Goal: Information Seeking & Learning: Find specific fact

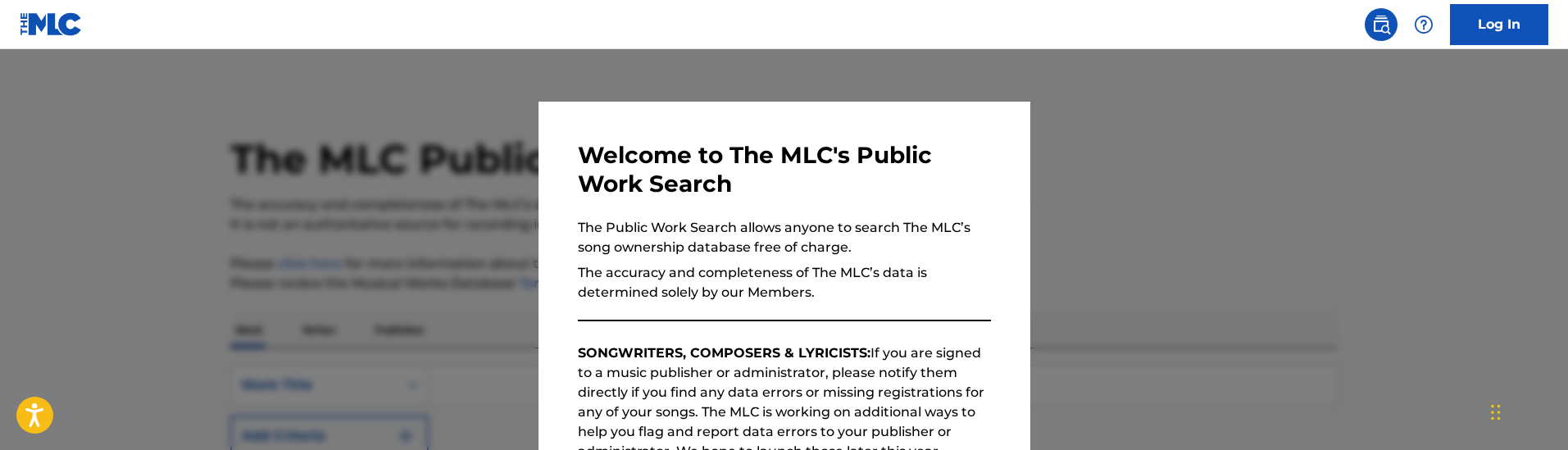
click at [385, 215] on div at bounding box center [784, 275] width 1568 height 450
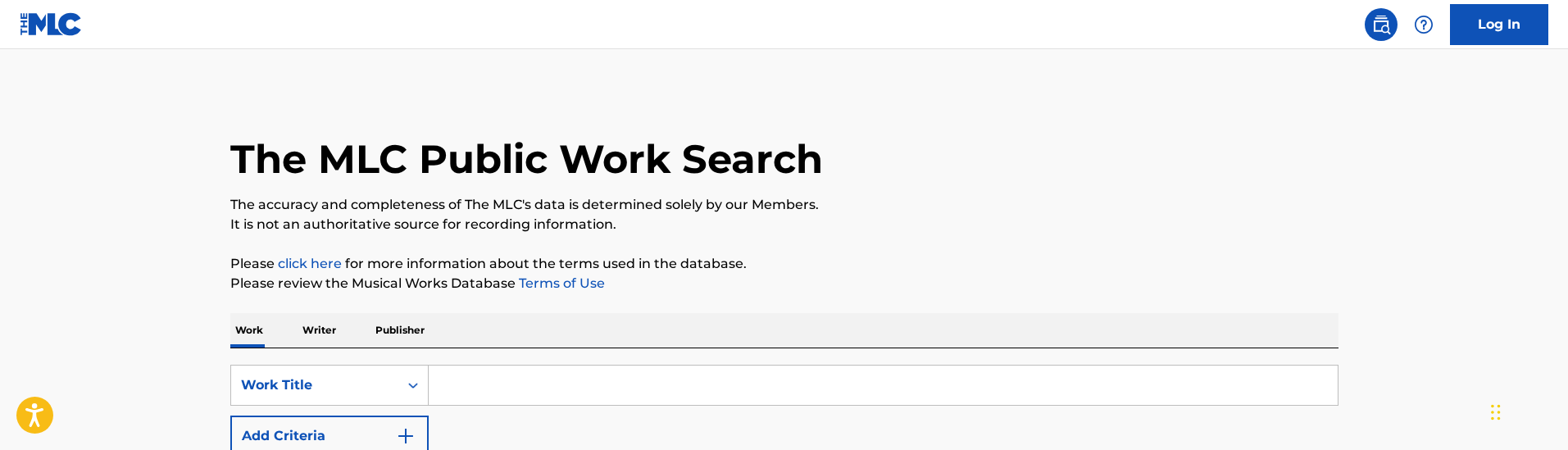
scroll to position [211, 0]
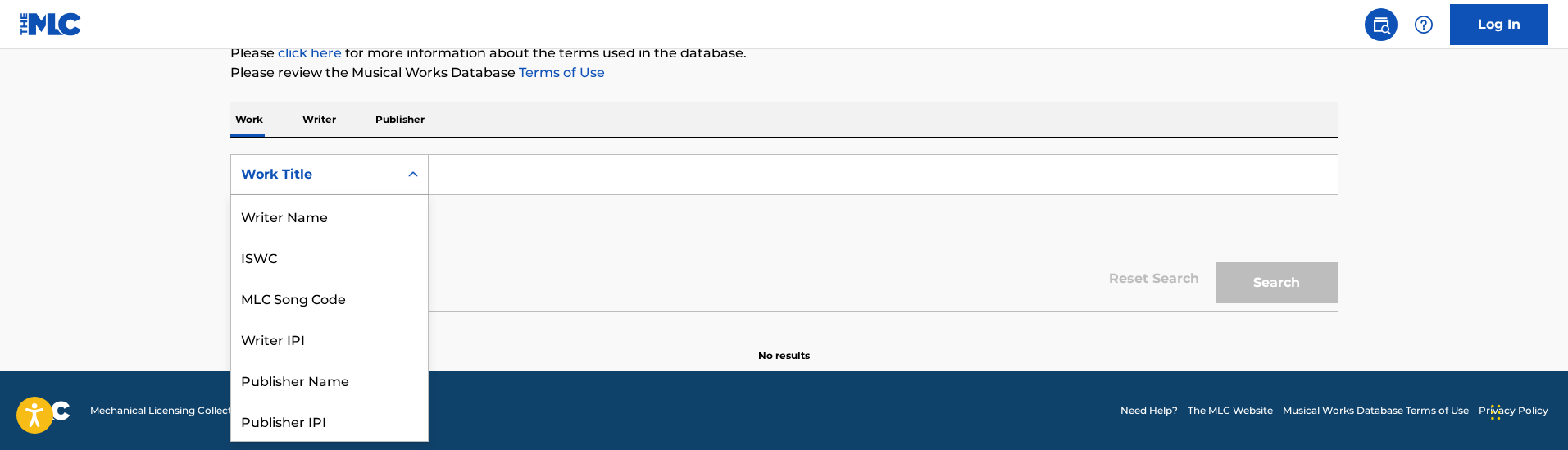
click at [369, 175] on div "Work Title" at bounding box center [314, 175] width 148 height 20
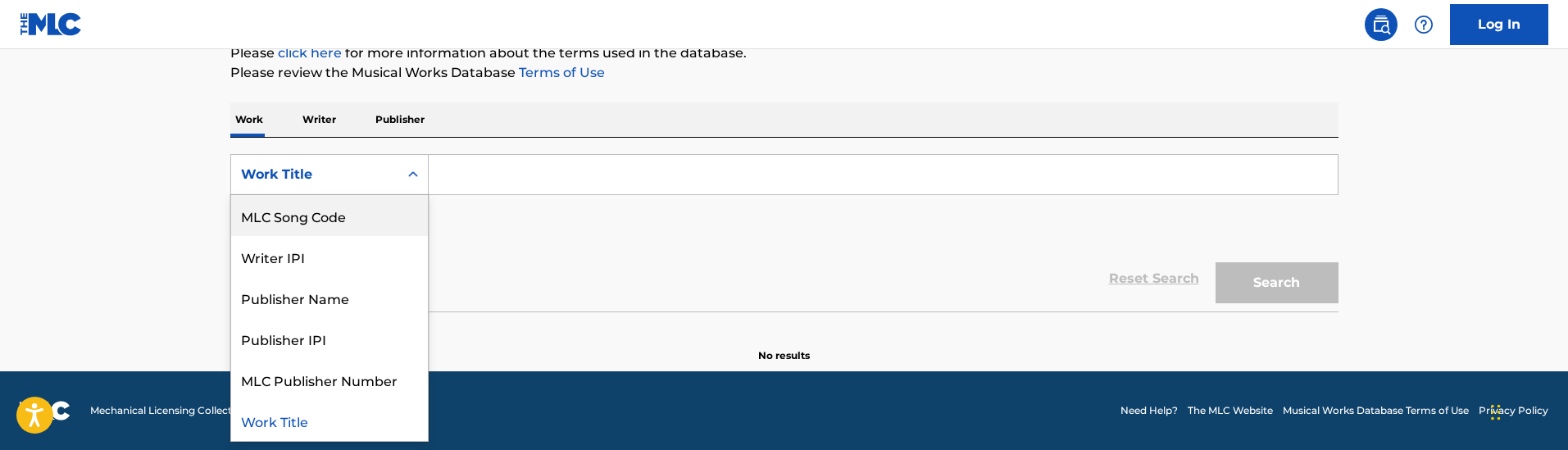
drag, startPoint x: 342, startPoint y: 213, endPoint x: 410, endPoint y: 227, distance: 69.4
click at [342, 213] on div "MLC Song Code" at bounding box center [329, 215] width 197 height 41
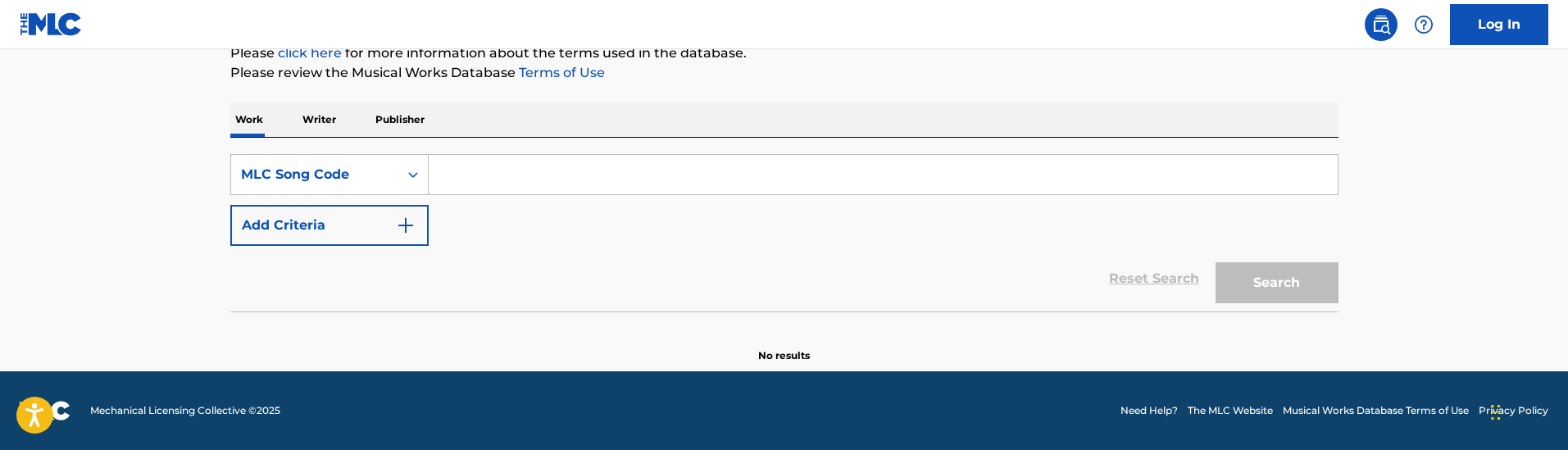
drag, startPoint x: 544, startPoint y: 248, endPoint x: 524, endPoint y: 275, distance: 33.6
click at [544, 248] on div "Reset Search Search" at bounding box center [784, 279] width 1108 height 66
click at [683, 176] on input "Search Form" at bounding box center [883, 174] width 909 height 39
paste input "[PERSON_NAME]; [PERSON_NAME]"
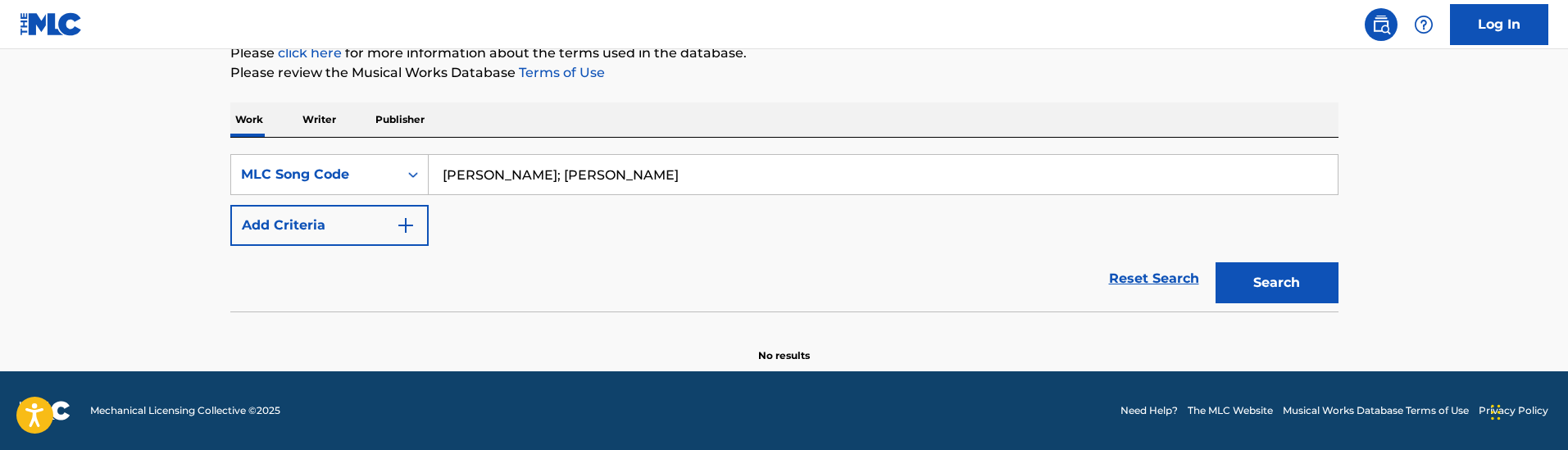
type input "[PERSON_NAME]; [PERSON_NAME]"
click at [1216, 262] on button "Search" at bounding box center [1277, 282] width 123 height 41
drag, startPoint x: 681, startPoint y: 173, endPoint x: 453, endPoint y: 152, distance: 229.0
click at [453, 152] on div "SearchWithCriteria67fa9c34-a233-4bf3-b525-e3802a7398af MLC Song Code [PERSON_NA…" at bounding box center [784, 225] width 1108 height 174
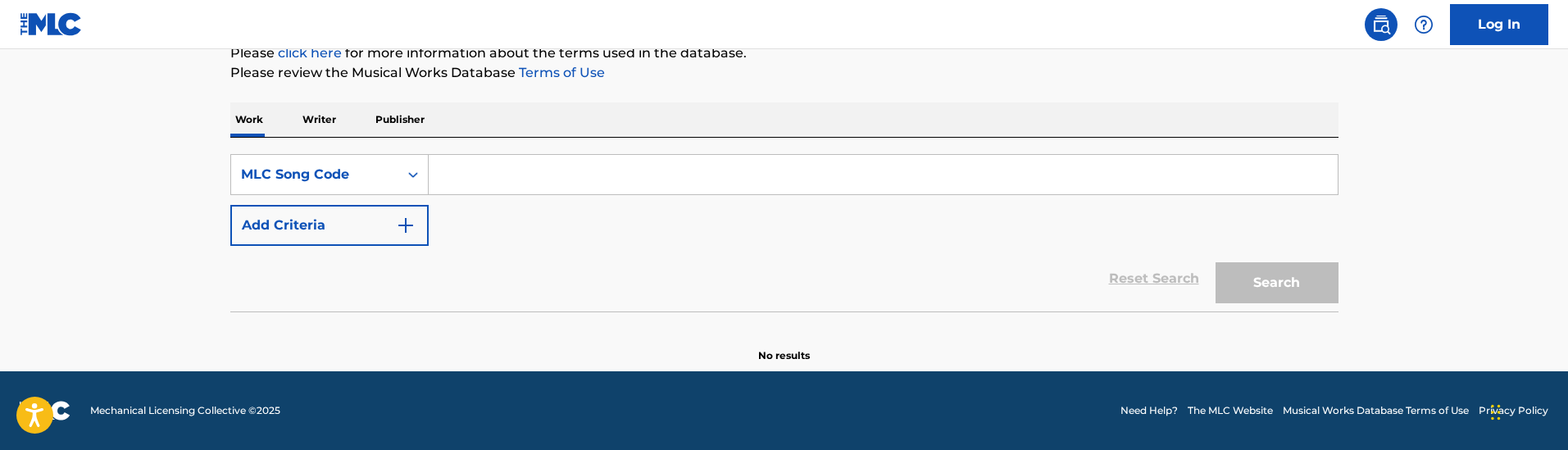
click at [512, 167] on input "Search Form" at bounding box center [883, 174] width 909 height 39
paste input "N959SK"
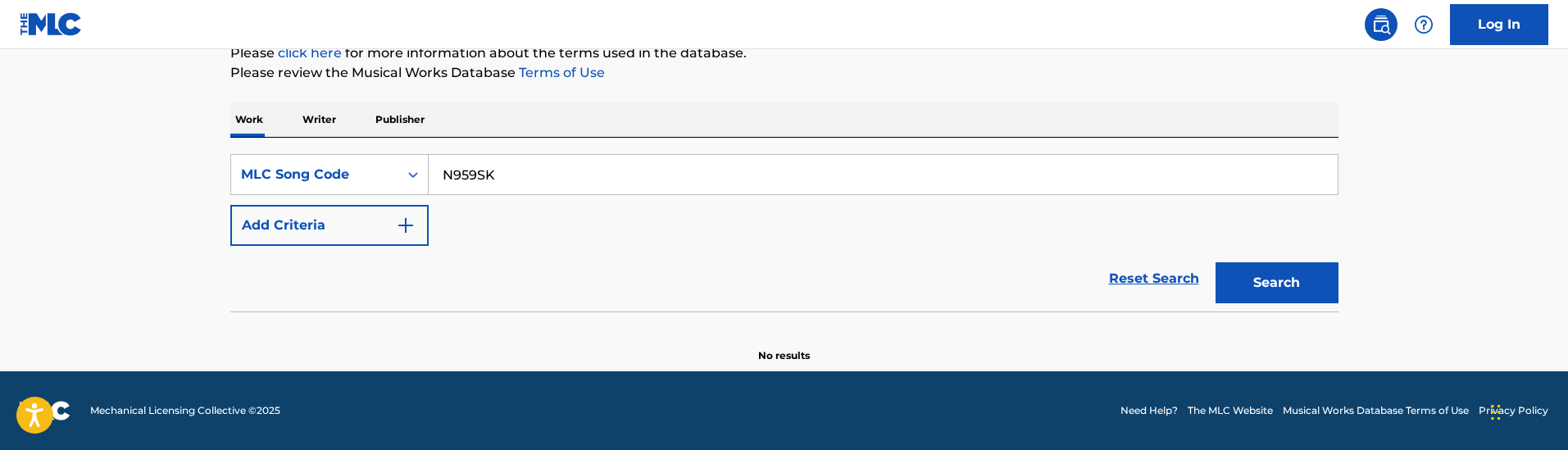
type input "N959SK"
click at [1216, 262] on button "Search" at bounding box center [1277, 282] width 123 height 41
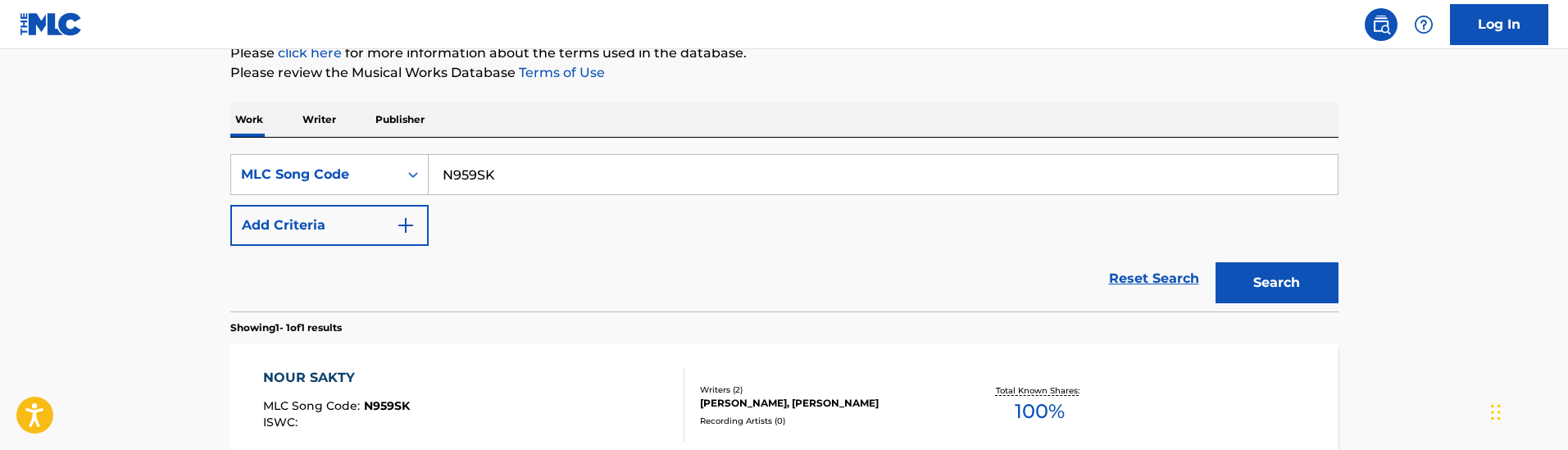
click at [678, 213] on div "SearchWithCriteria67fa9c34-a233-4bf3-b525-e3802a7398af MLC Song Code N959SK Add…" at bounding box center [784, 200] width 1108 height 92
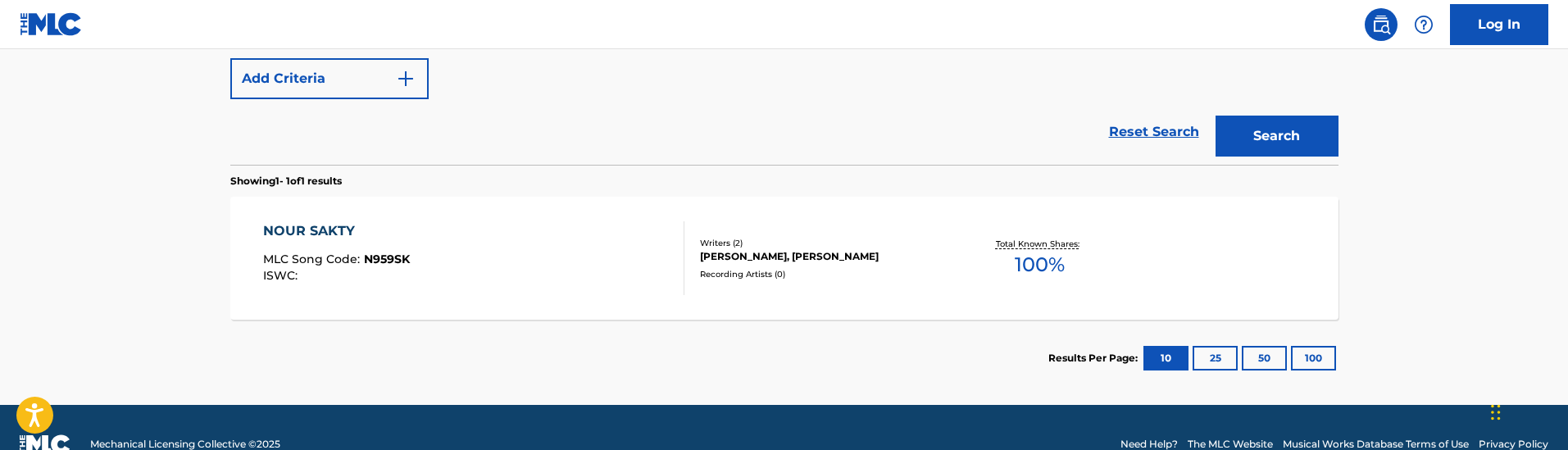
scroll to position [391, 0]
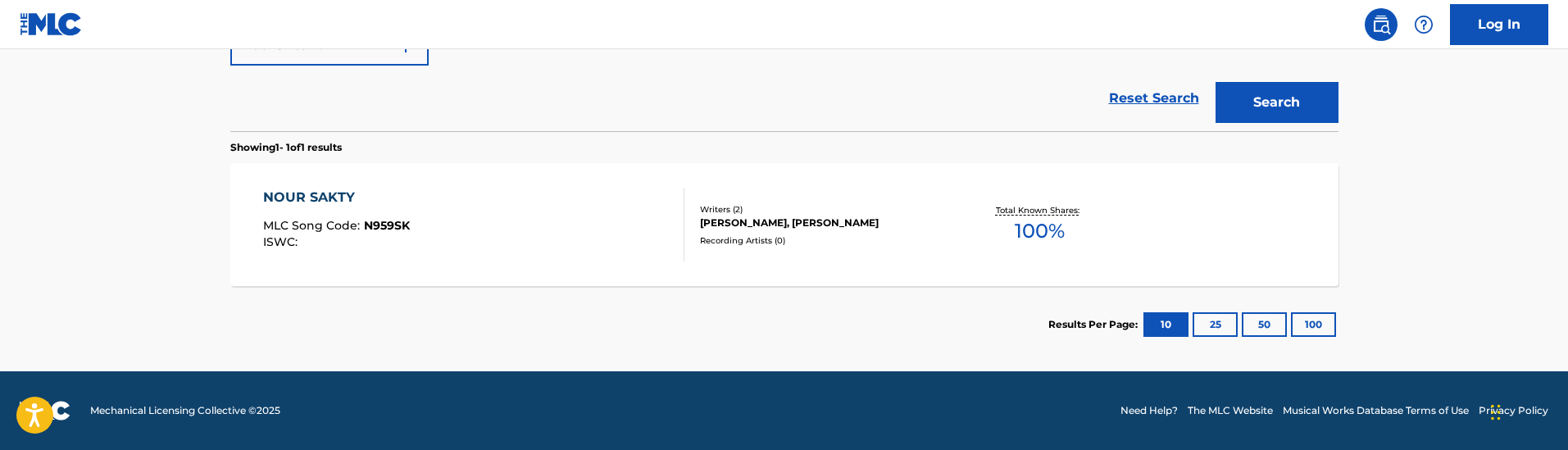
click at [678, 215] on div at bounding box center [676, 224] width 13 height 74
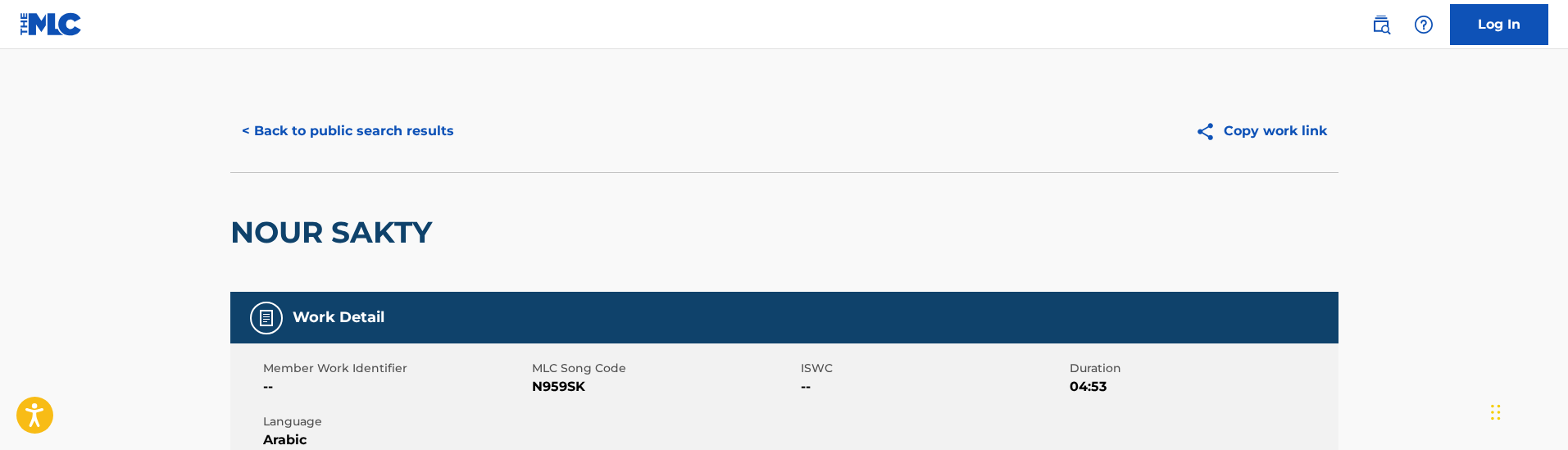
click at [374, 122] on button "< Back to public search results" at bounding box center [347, 130] width 235 height 41
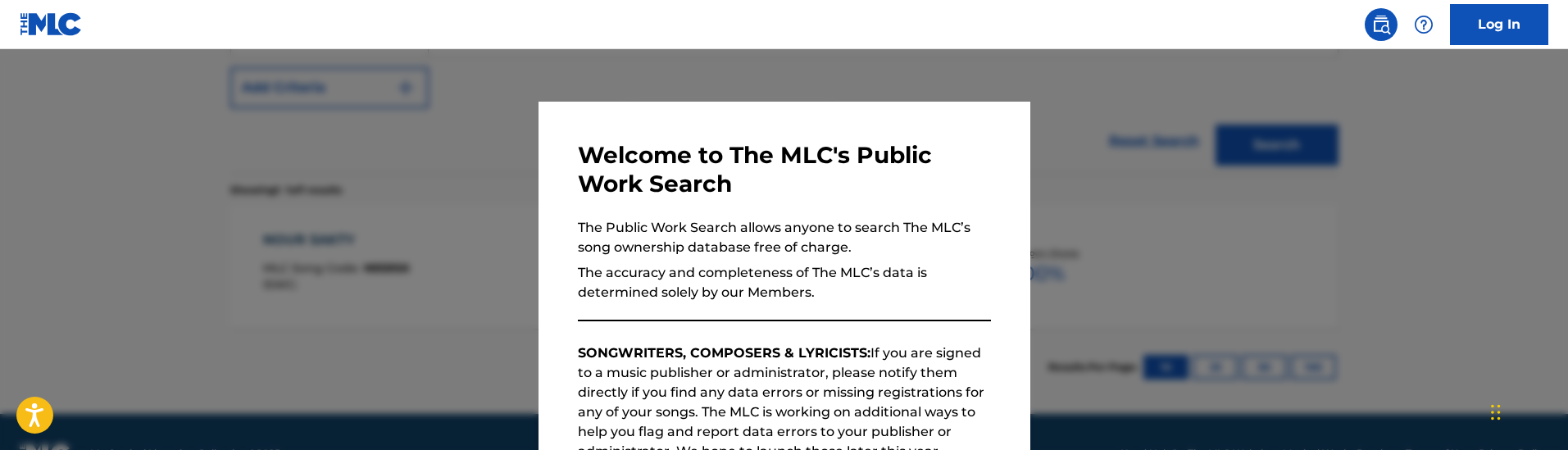
click at [383, 196] on div at bounding box center [784, 275] width 1568 height 450
